Goal: Transaction & Acquisition: Purchase product/service

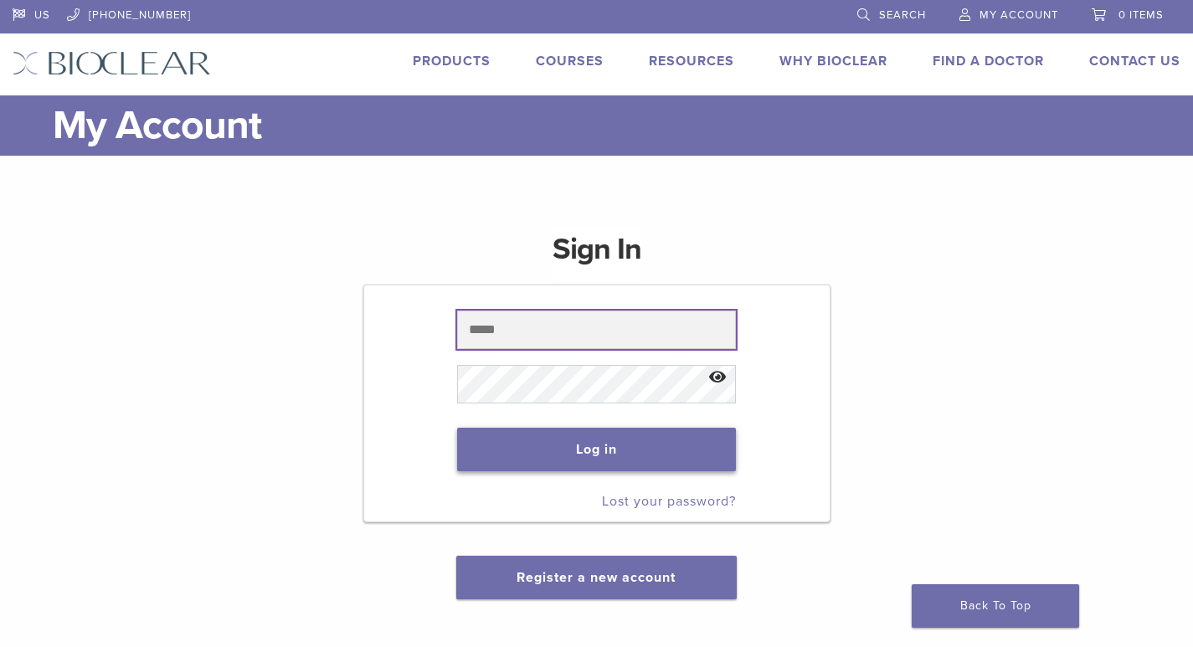
type input "**********"
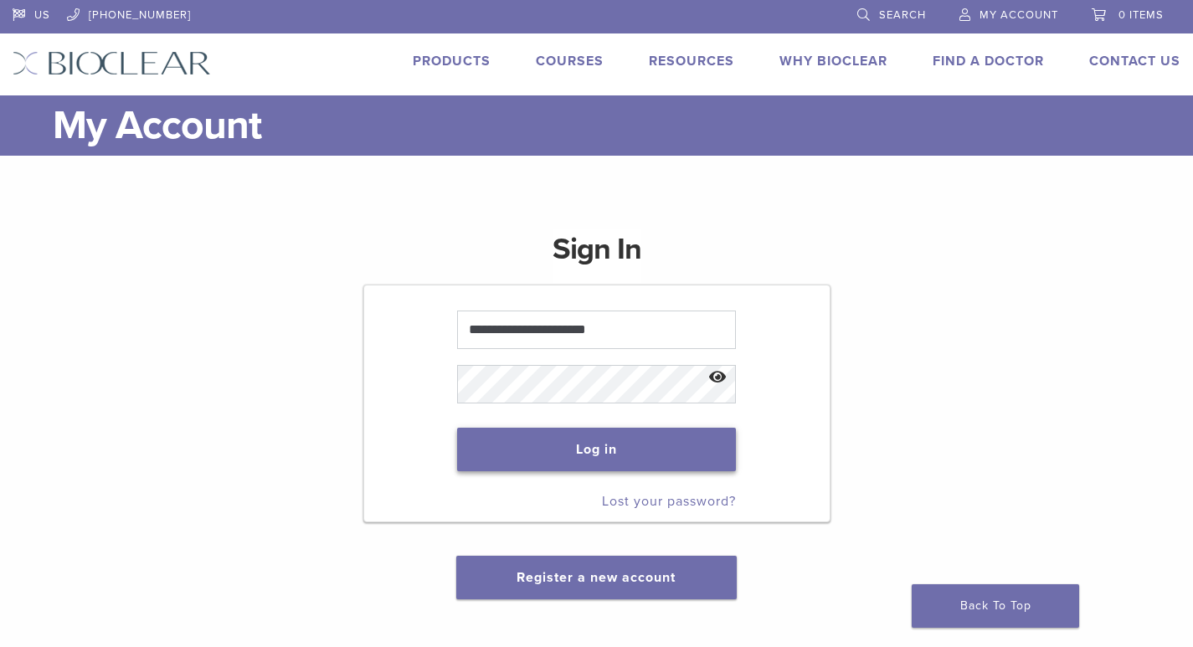
click at [552, 444] on button "Log in" at bounding box center [597, 450] width 280 height 44
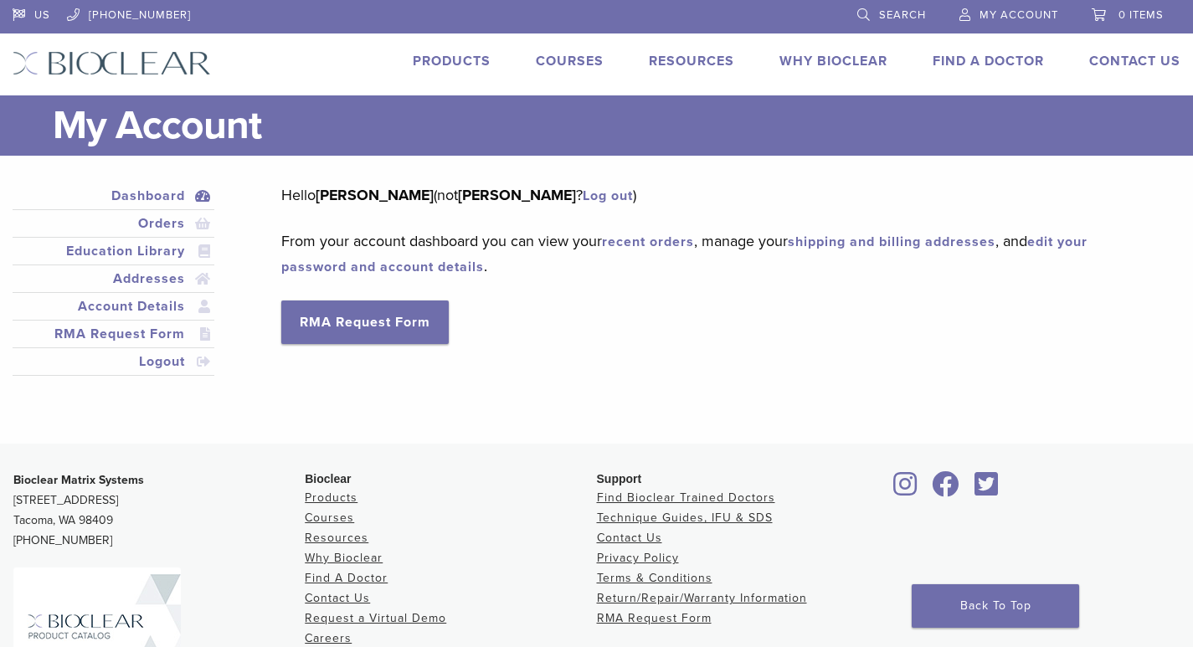
click at [457, 56] on link "Products" at bounding box center [452, 61] width 78 height 17
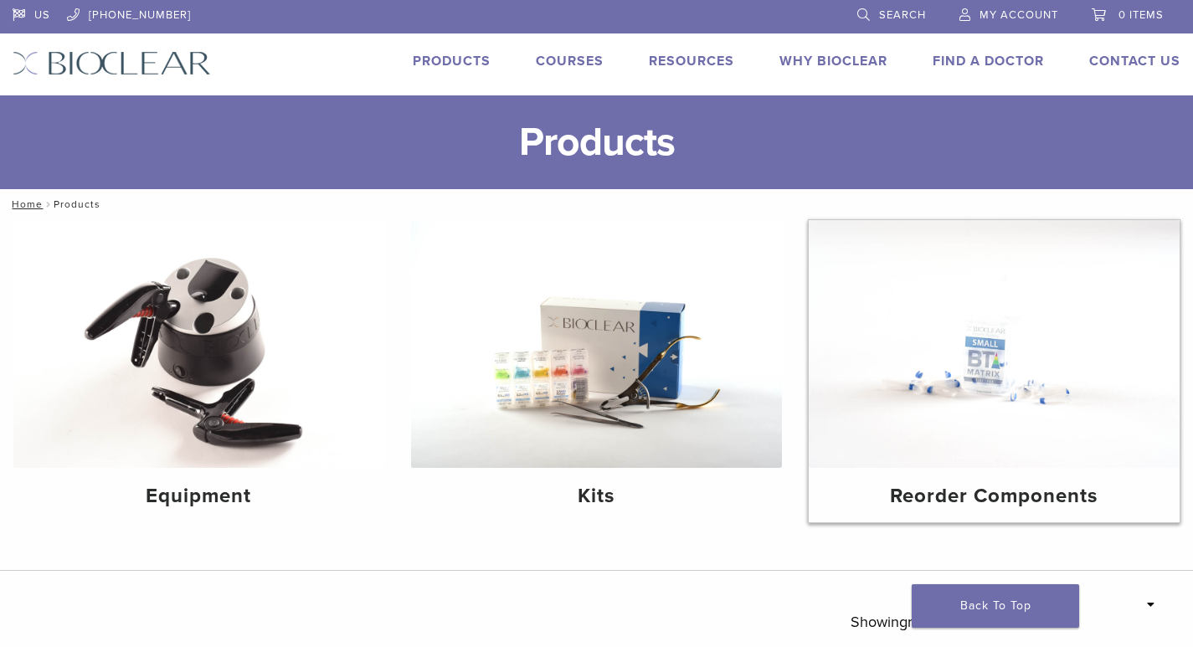
click at [1033, 408] on img at bounding box center [994, 344] width 371 height 248
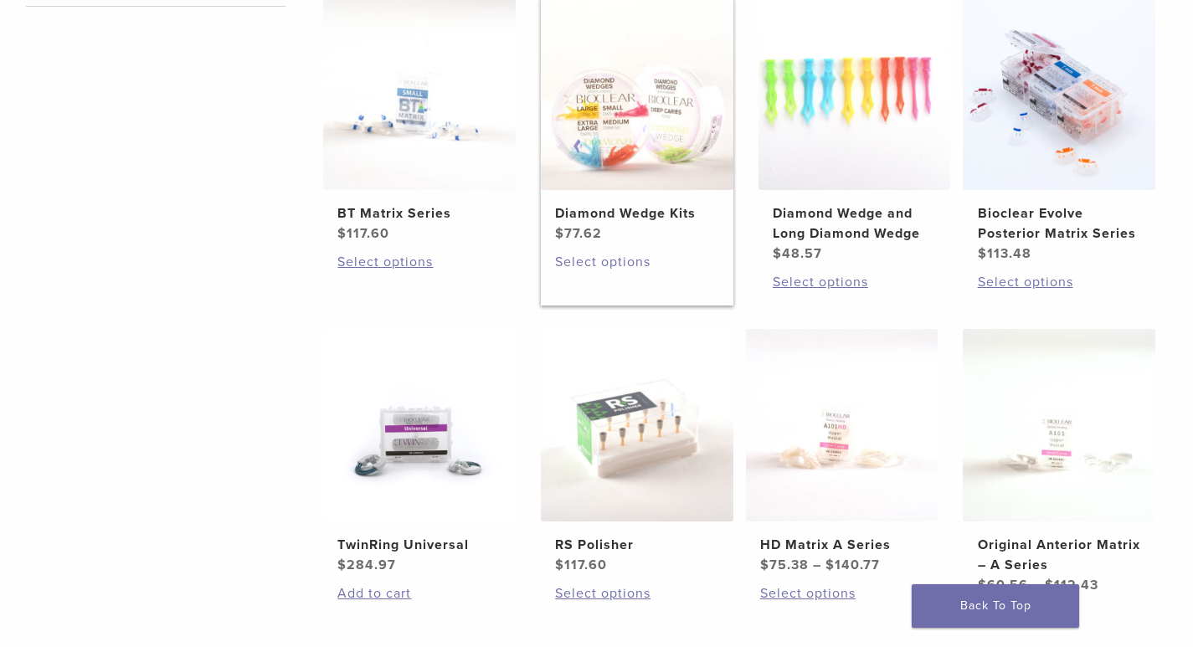
scroll to position [418, 0]
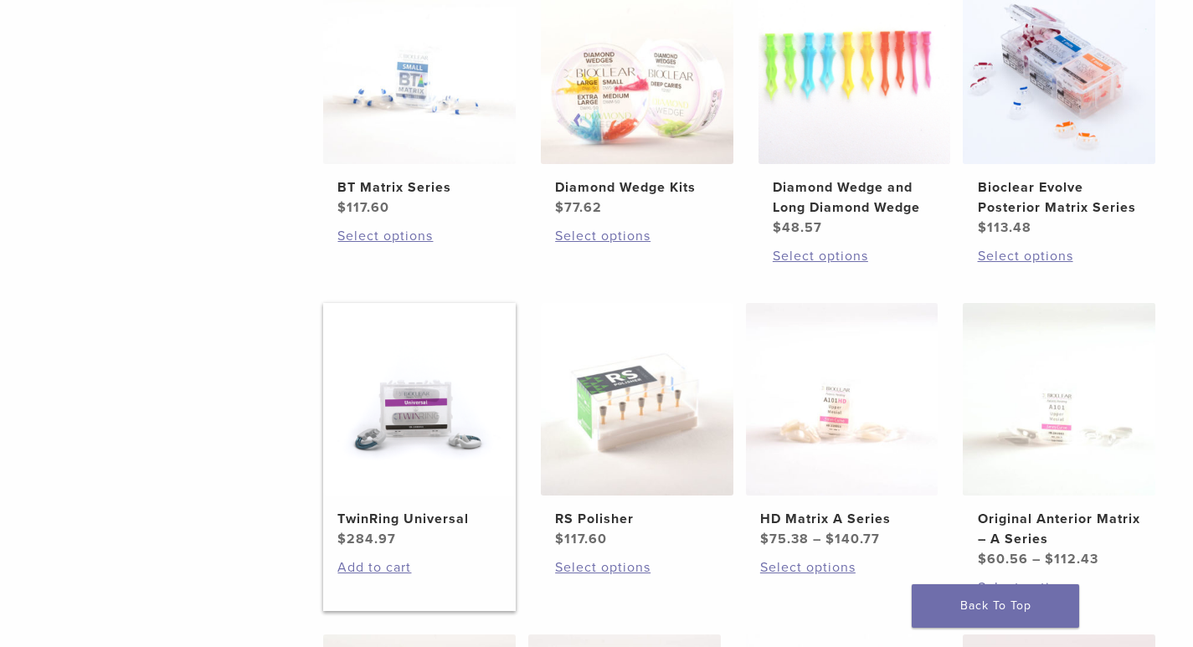
click at [428, 517] on h2 "TwinRing Universal" at bounding box center [418, 519] width 163 height 20
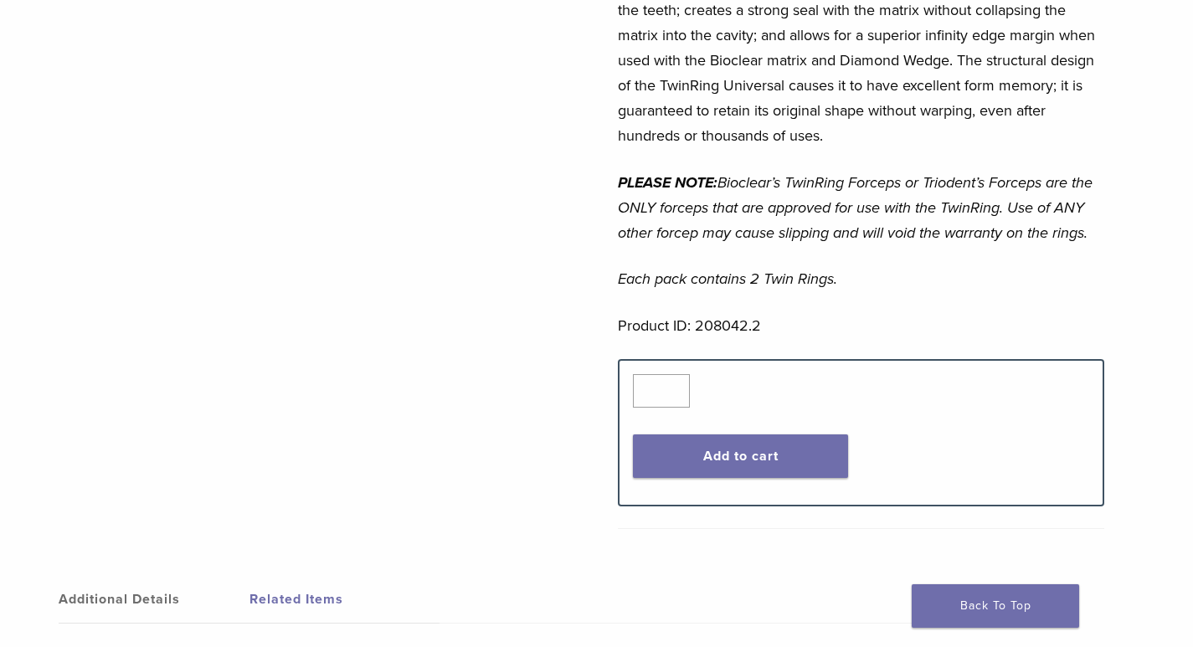
scroll to position [753, 0]
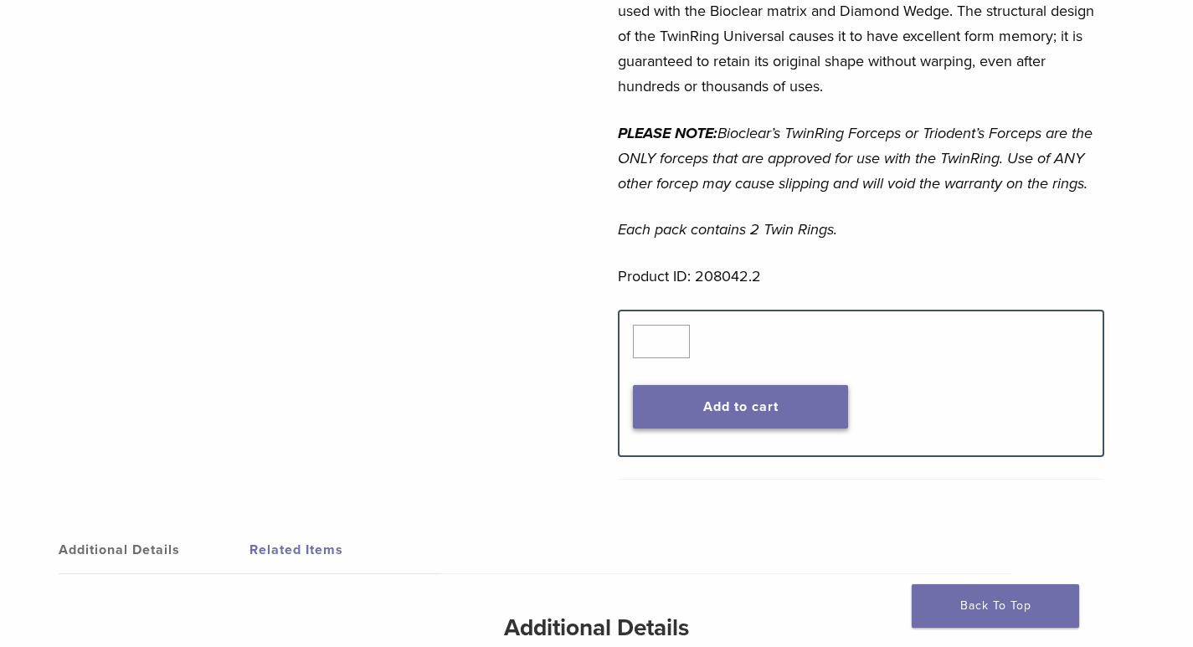
click at [735, 385] on button "Add to cart" at bounding box center [741, 407] width 216 height 44
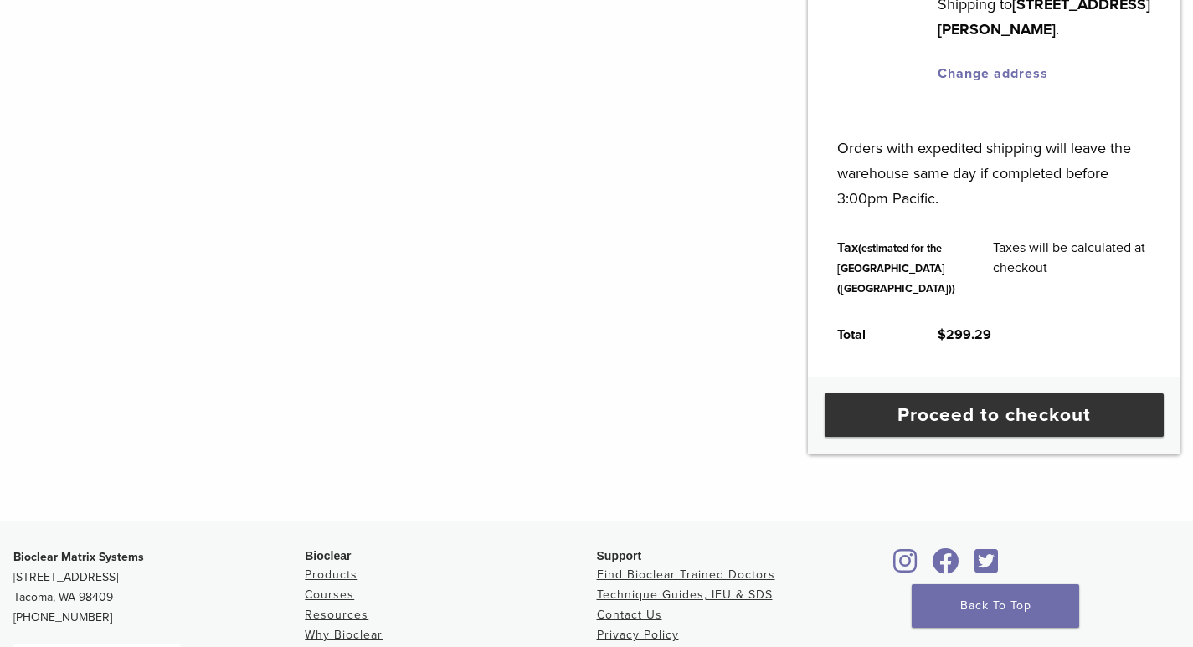
scroll to position [641, 0]
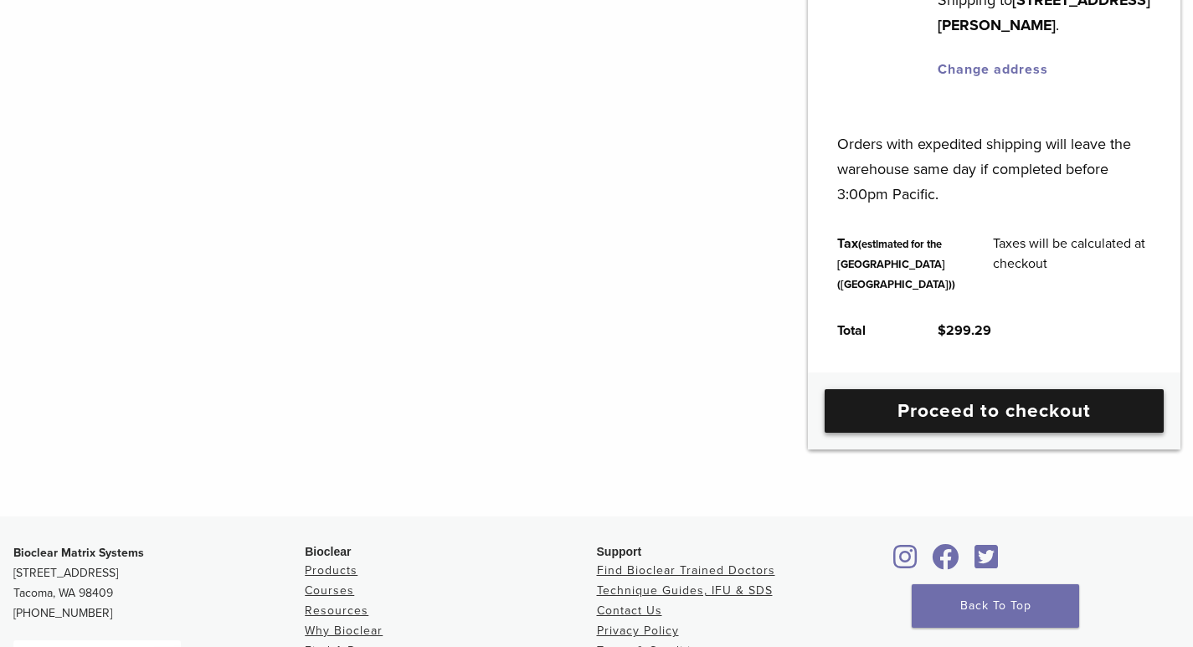
click at [934, 433] on link "Proceed to checkout" at bounding box center [993, 411] width 339 height 44
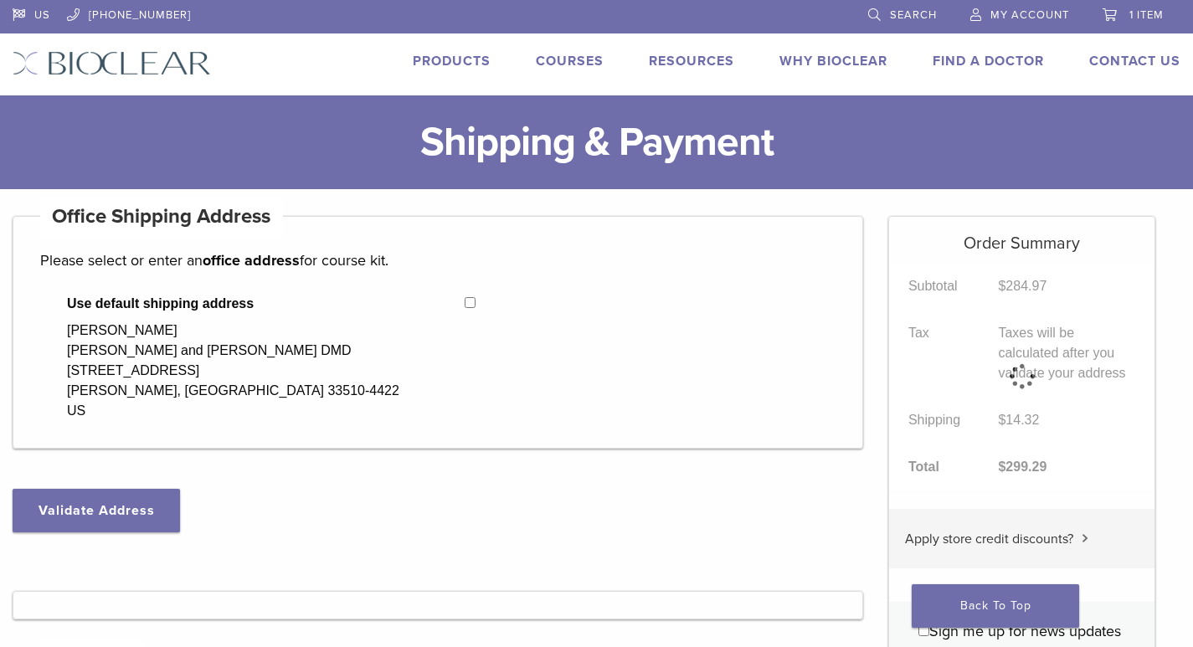
select select "**"
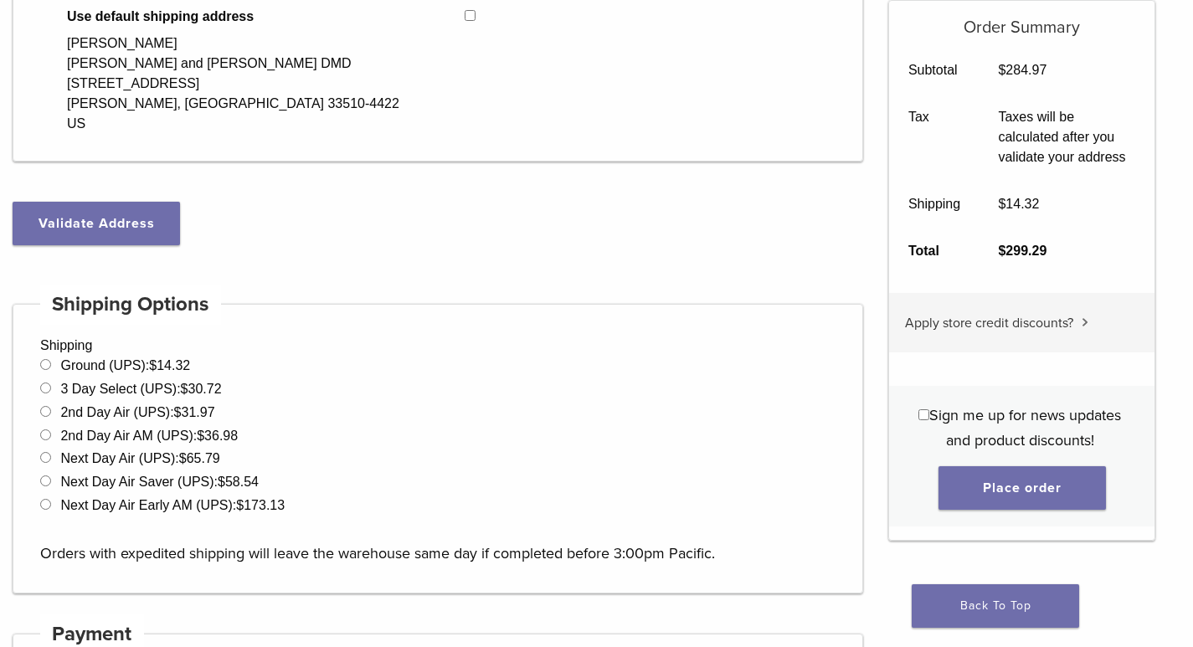
scroll to position [335, 0]
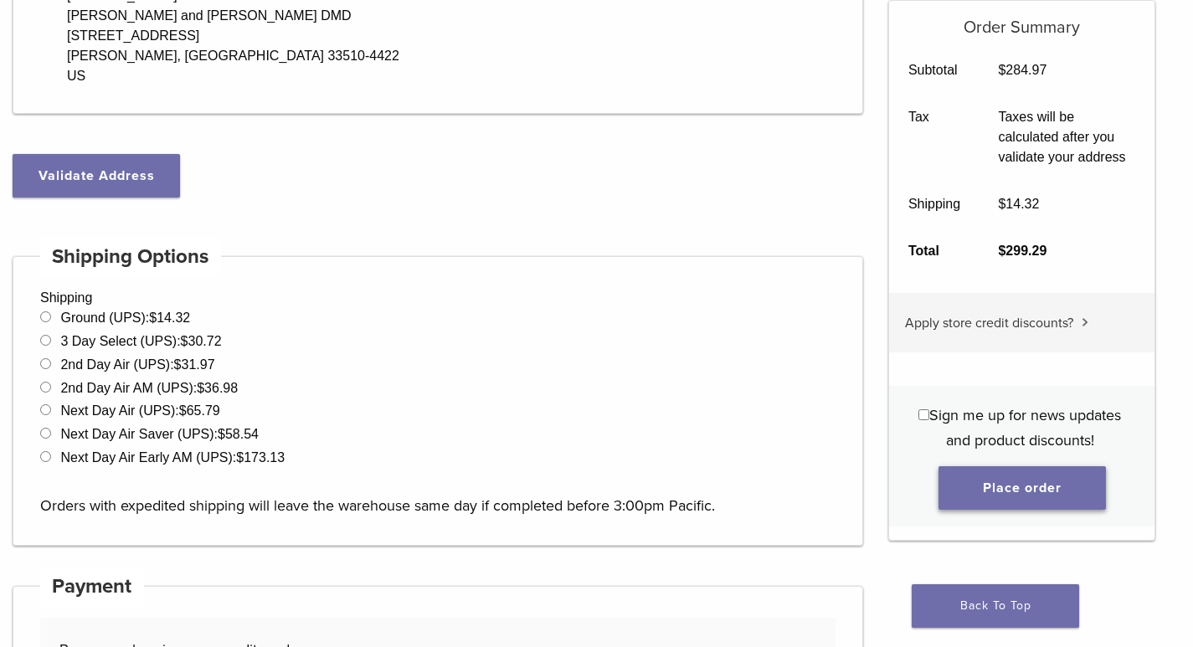
click at [982, 491] on button "Place order" at bounding box center [1021, 488] width 167 height 44
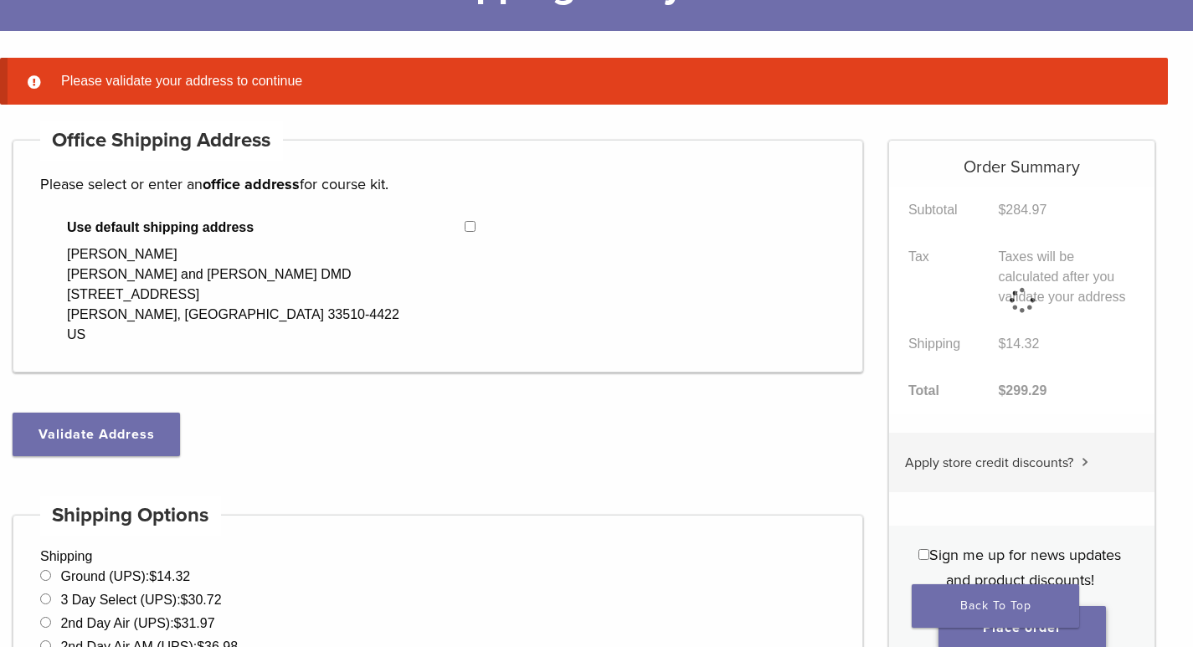
scroll to position [132, 0]
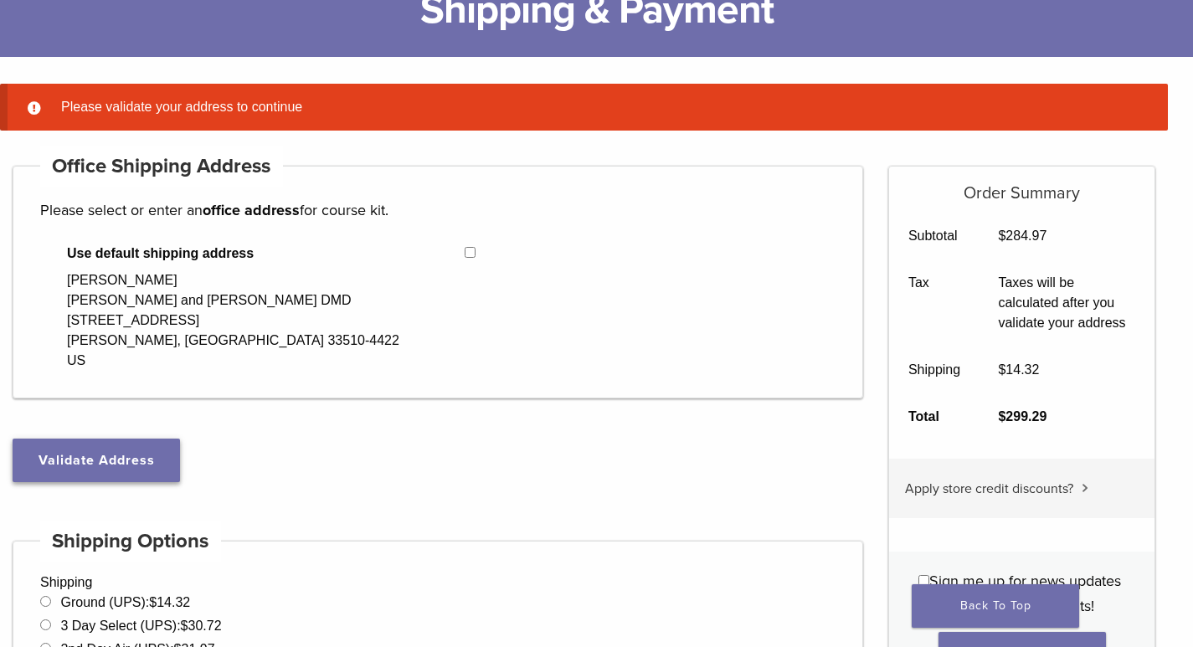
click at [135, 460] on button "Validate Address" at bounding box center [96, 461] width 167 height 44
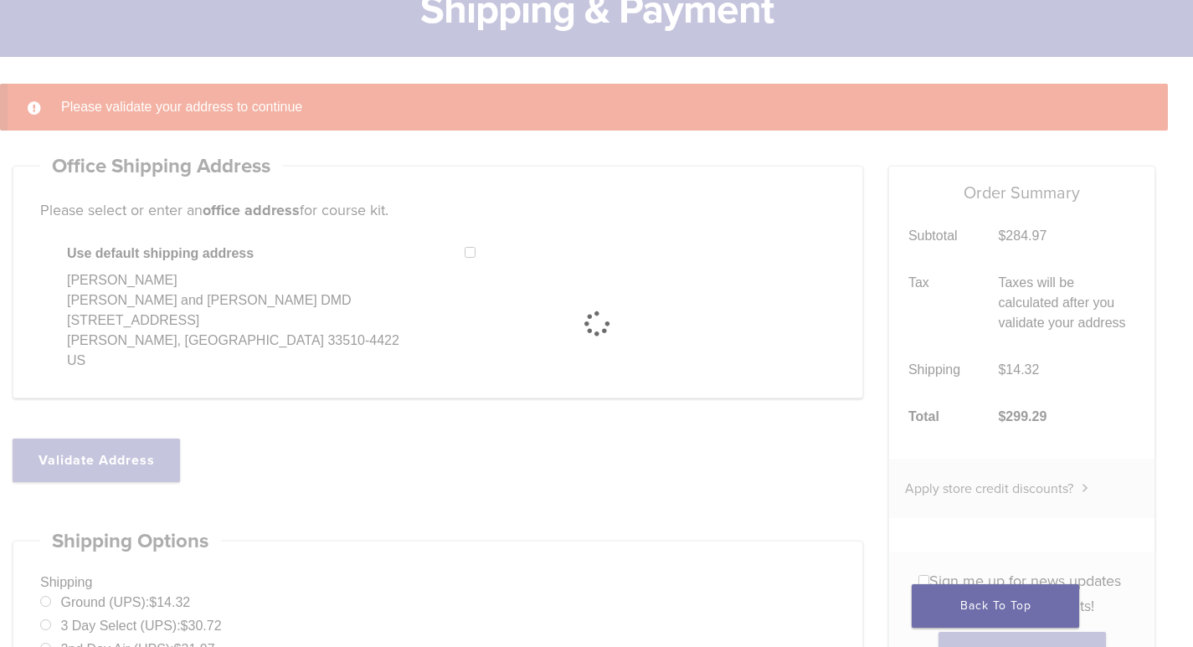
select select "**"
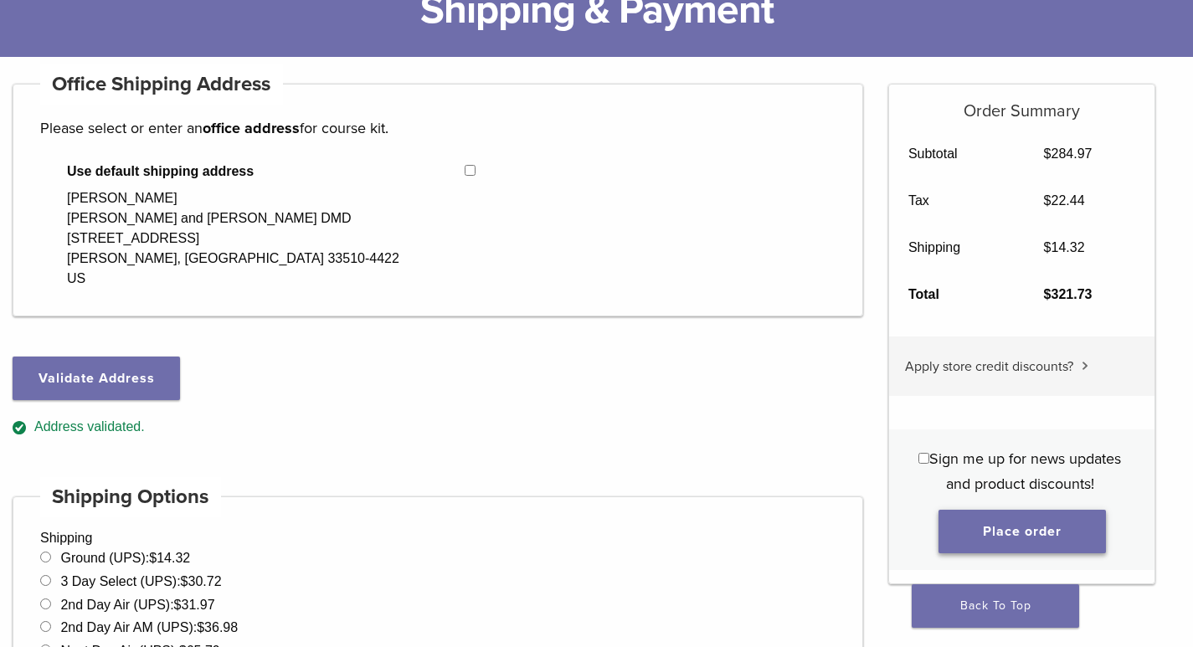
click at [993, 531] on button "Place order" at bounding box center [1021, 532] width 167 height 44
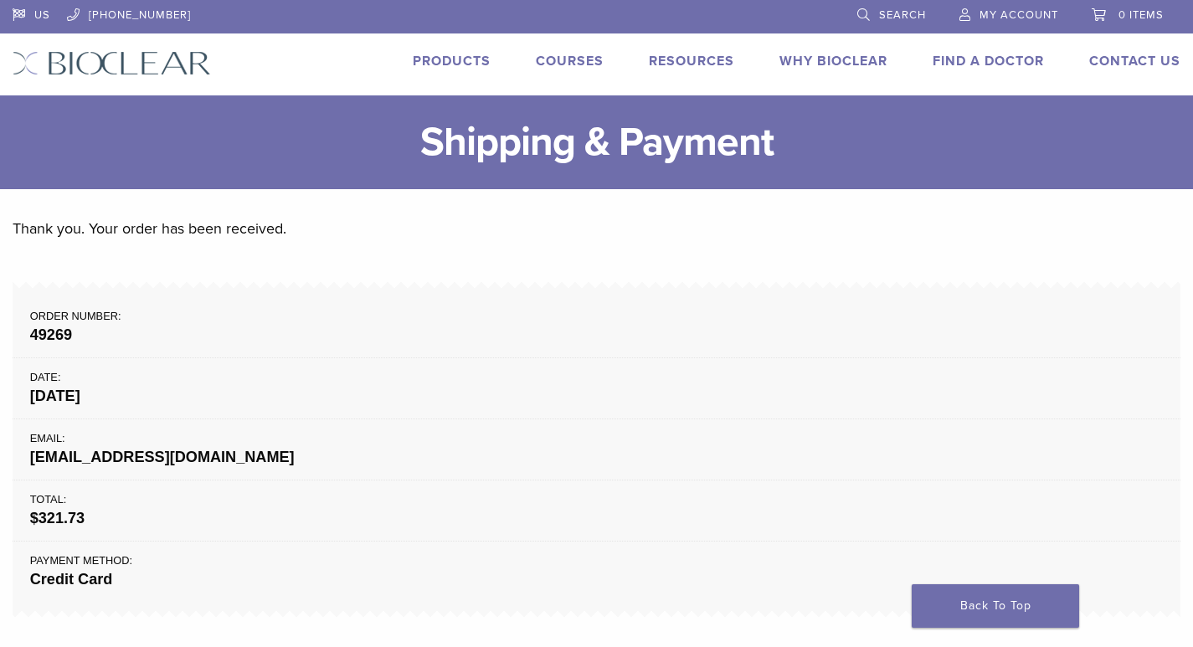
click at [956, 13] on li "My Account" at bounding box center [1008, 15] width 132 height 31
